Goal: Find specific page/section: Find specific page/section

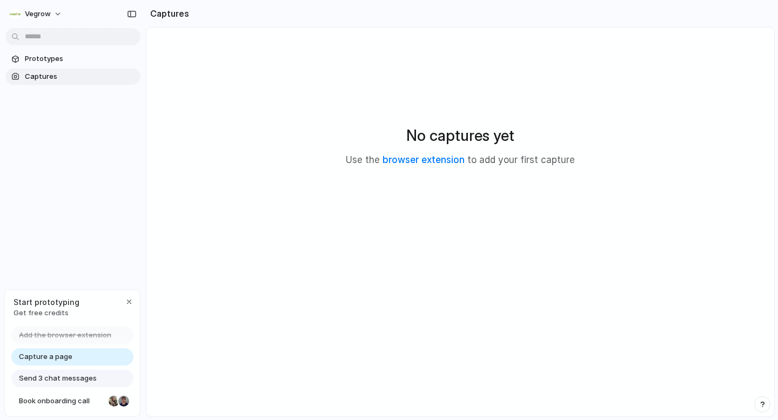
click at [61, 357] on span "Capture a page" at bounding box center [45, 357] width 53 height 11
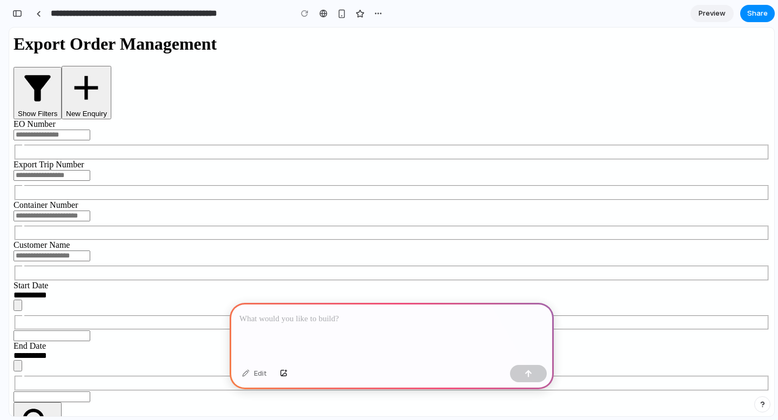
scroll to position [53, 0]
